Goal: Find specific page/section: Find specific page/section

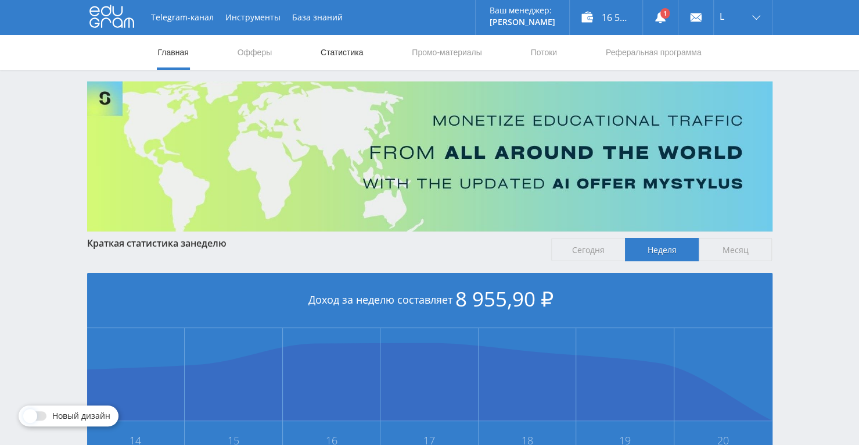
click at [345, 54] on link "Статистика" at bounding box center [342, 52] width 45 height 35
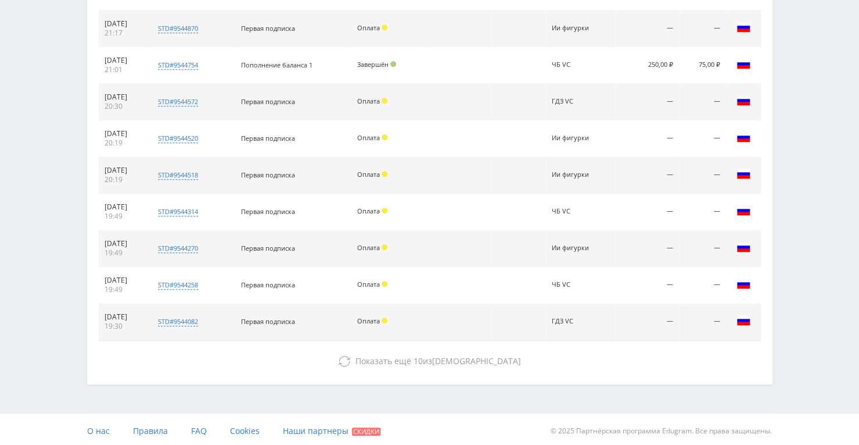
scroll to position [528, 0]
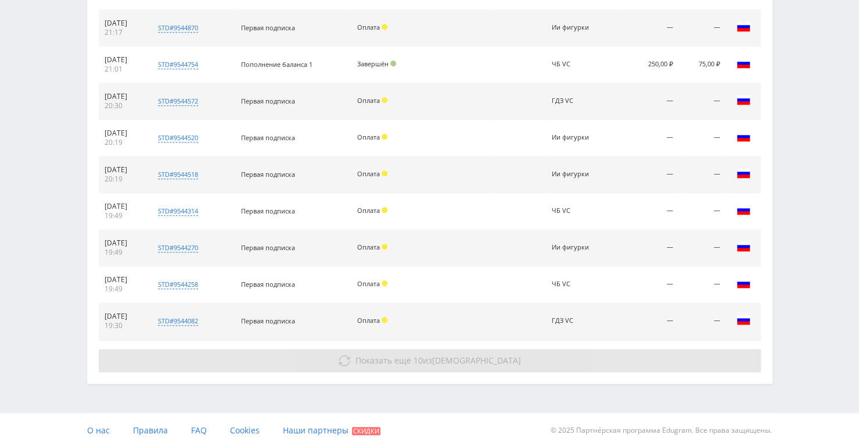
click at [407, 356] on span "Показать ещё" at bounding box center [384, 359] width 56 height 11
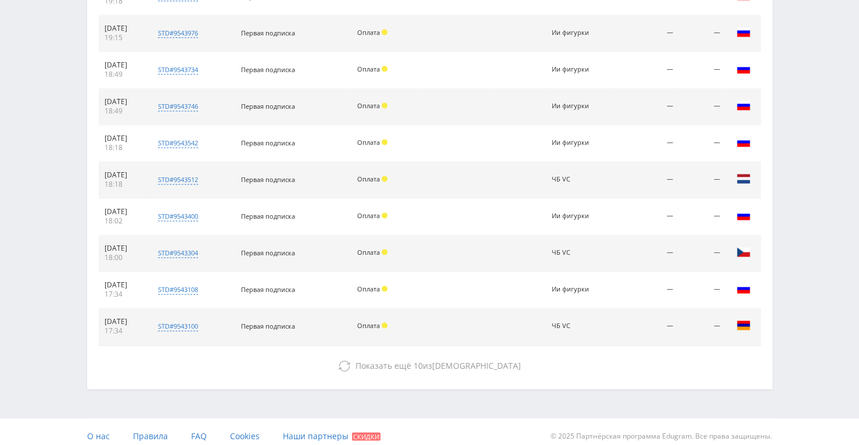
scroll to position [893, 0]
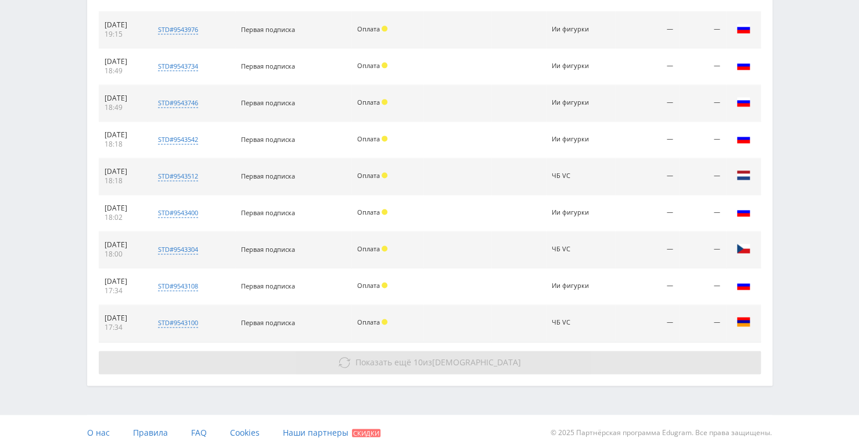
click at [409, 368] on button "Показать ещё 10 из 1261" at bounding box center [430, 361] width 662 height 23
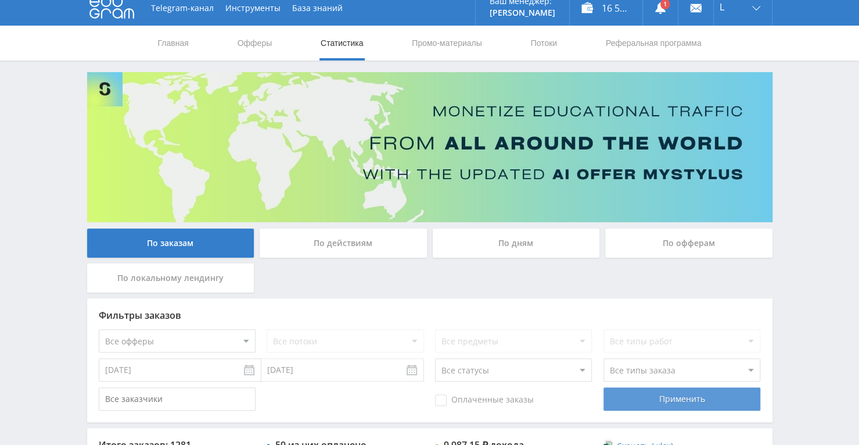
scroll to position [0, 0]
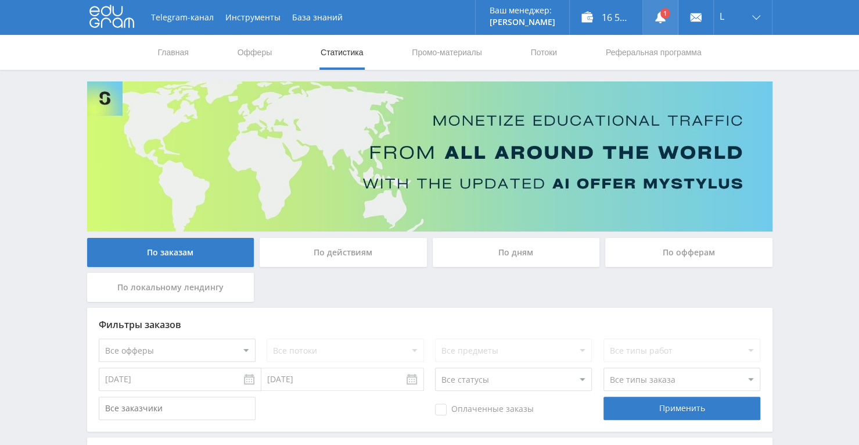
click at [662, 16] on link at bounding box center [660, 17] width 35 height 35
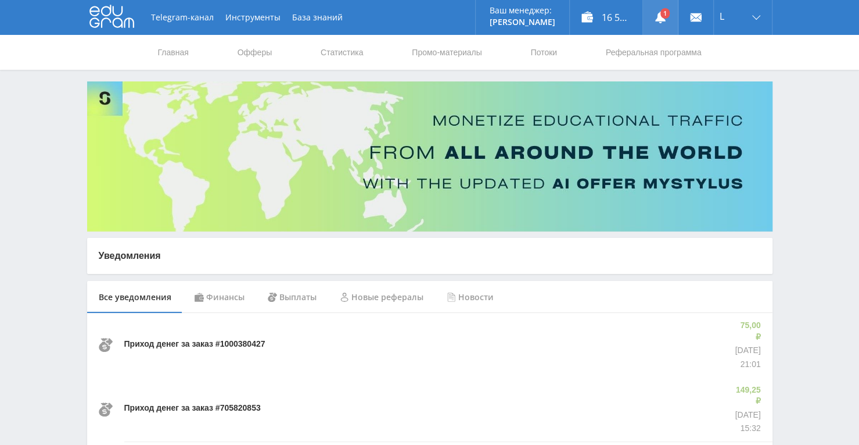
click at [669, 20] on link at bounding box center [660, 17] width 35 height 35
